Goal: Transaction & Acquisition: Purchase product/service

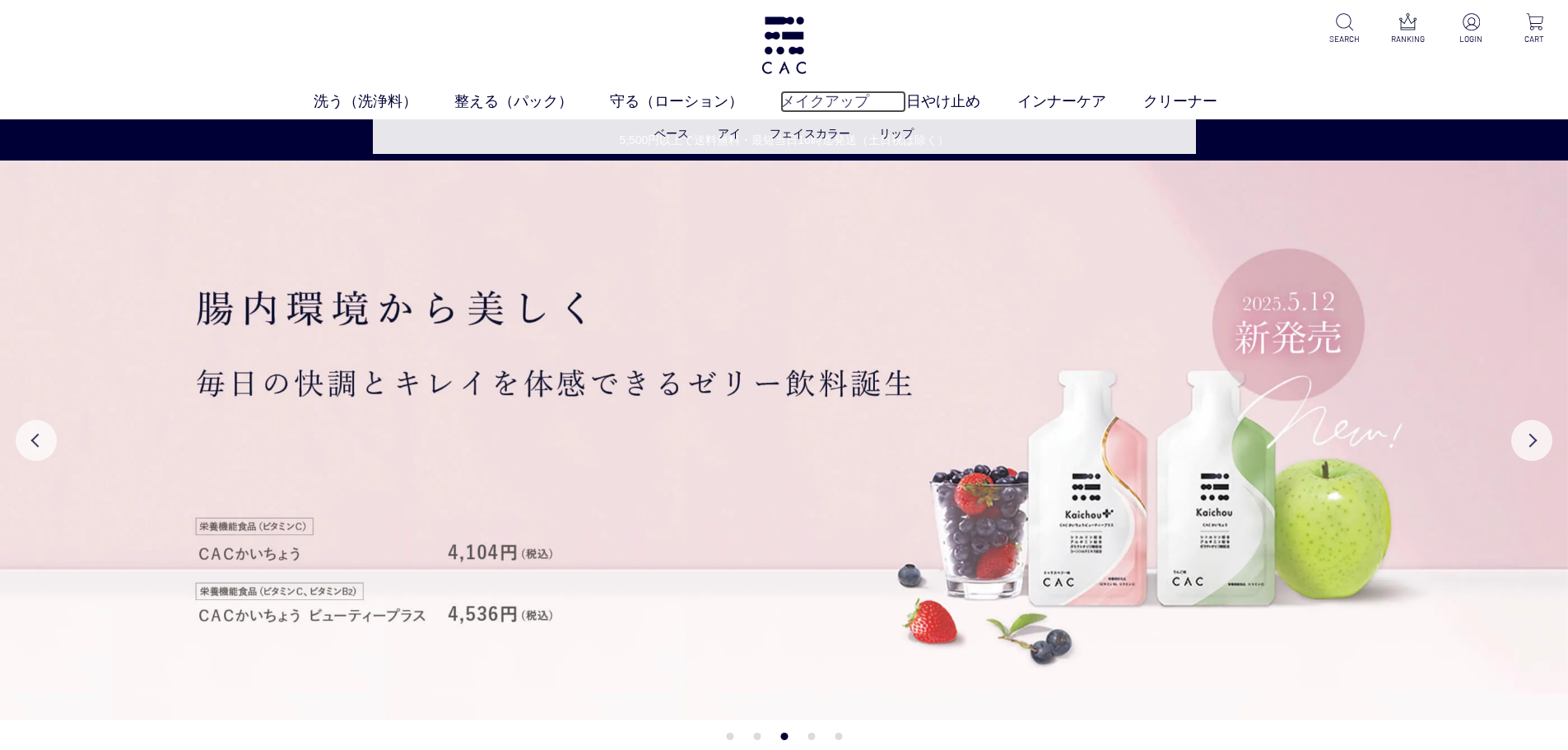
click at [832, 96] on link "メイクアップ" at bounding box center [844, 102] width 126 height 22
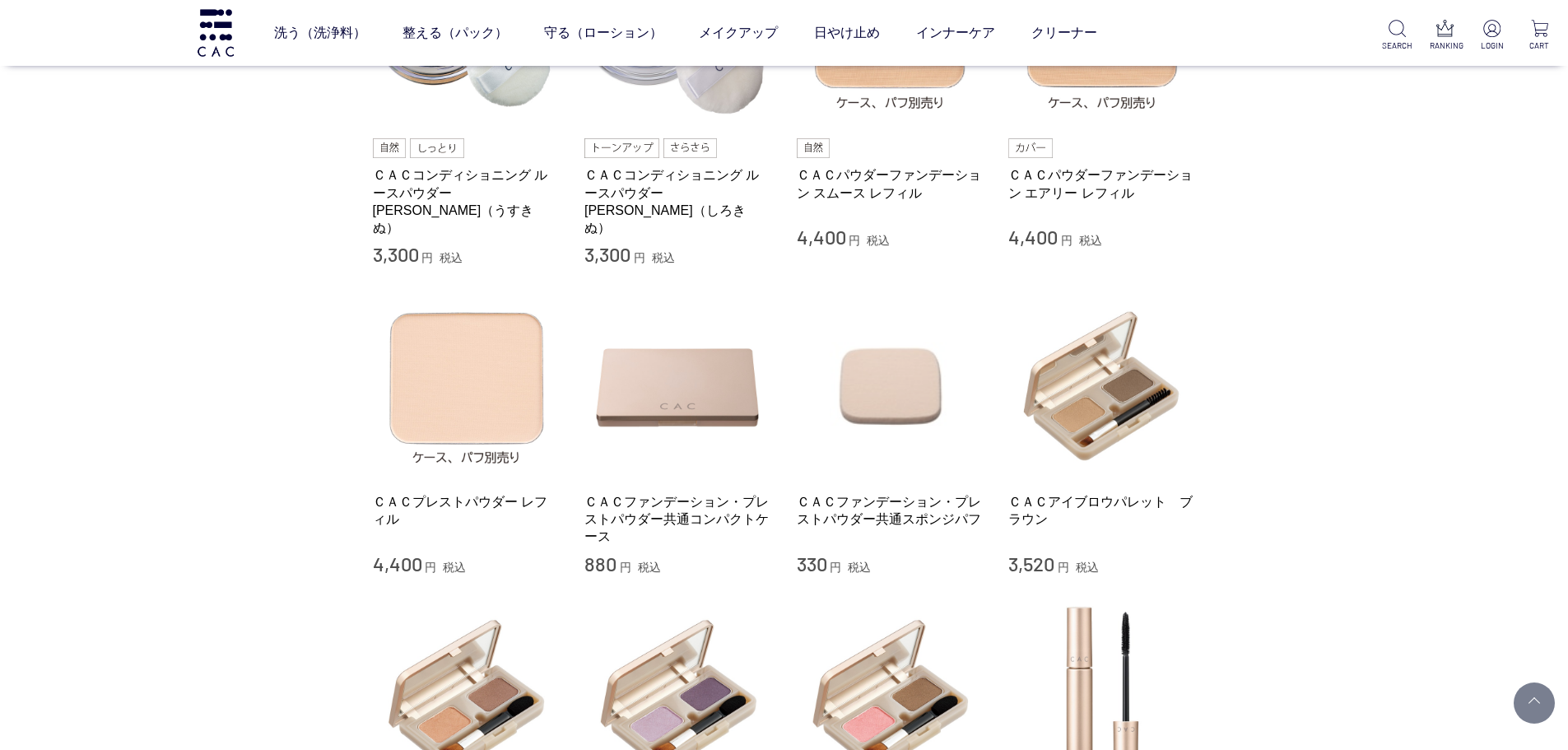
scroll to position [247, 0]
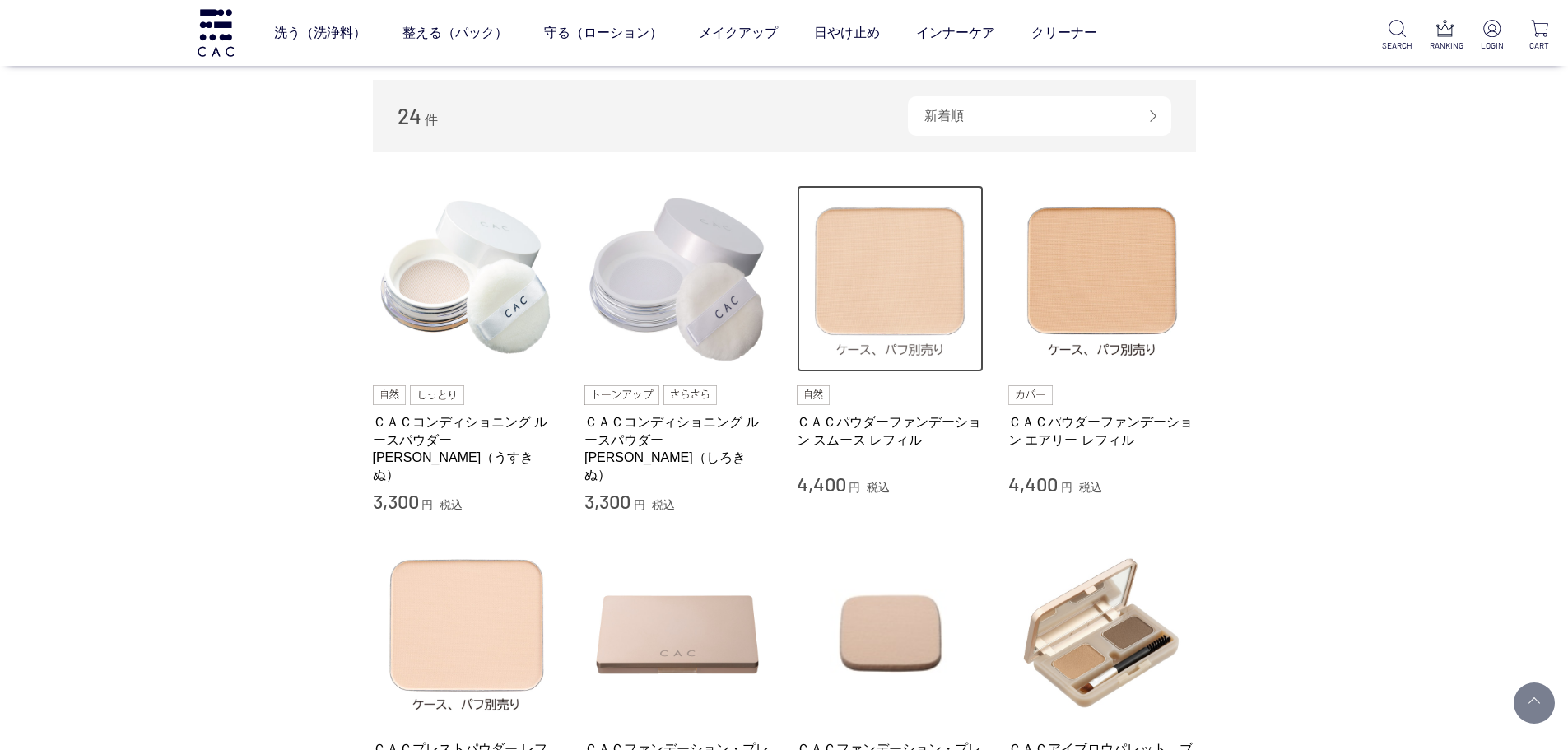
click at [901, 288] on img at bounding box center [890, 279] width 188 height 188
